Goal: Information Seeking & Learning: Check status

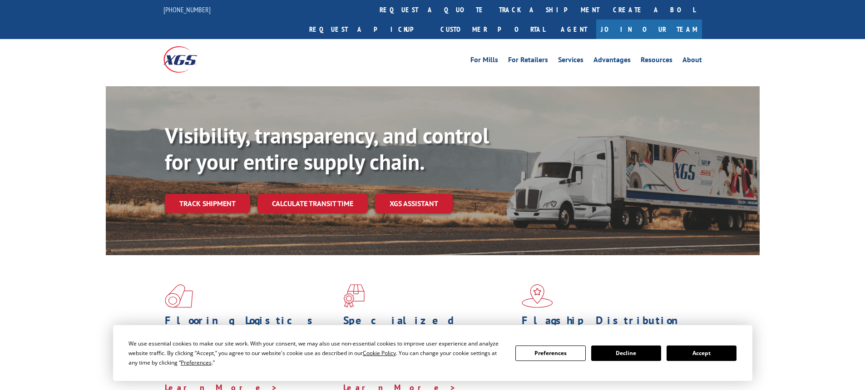
click at [216, 194] on link "Track shipment" at bounding box center [207, 203] width 85 height 19
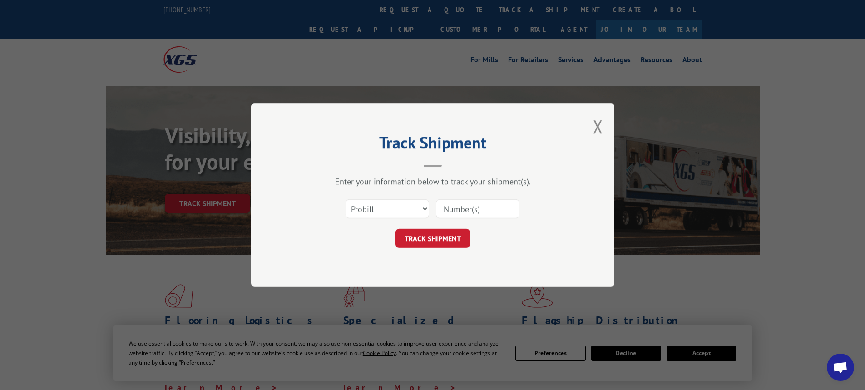
drag, startPoint x: 384, startPoint y: 219, endPoint x: 379, endPoint y: 211, distance: 9.6
click at [384, 218] on div "Select category... Probill BOL PO" at bounding box center [387, 209] width 83 height 21
click at [379, 211] on select "Select category... Probill BOL PO" at bounding box center [388, 208] width 84 height 19
select select "bol"
click at [346, 199] on select "Select category... Probill BOL PO" at bounding box center [388, 208] width 84 height 19
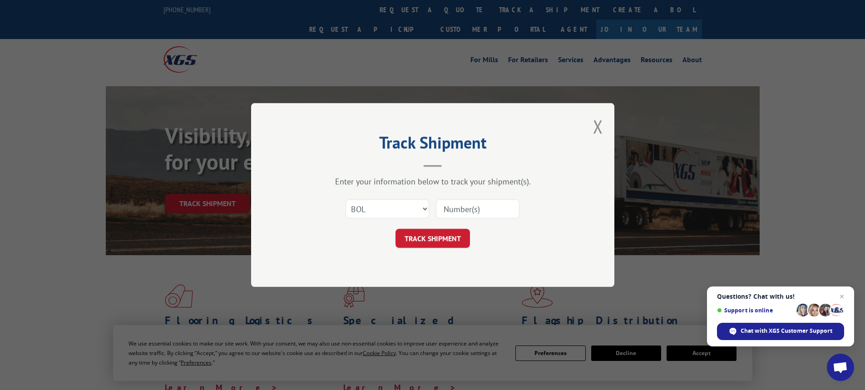
drag, startPoint x: 465, startPoint y: 210, endPoint x: 470, endPoint y: 211, distance: 5.0
click at [465, 210] on input at bounding box center [478, 208] width 84 height 19
type input "54400929"
click at [417, 234] on button "TRACK SHIPMENT" at bounding box center [433, 238] width 75 height 19
